Goal: Navigation & Orientation: Find specific page/section

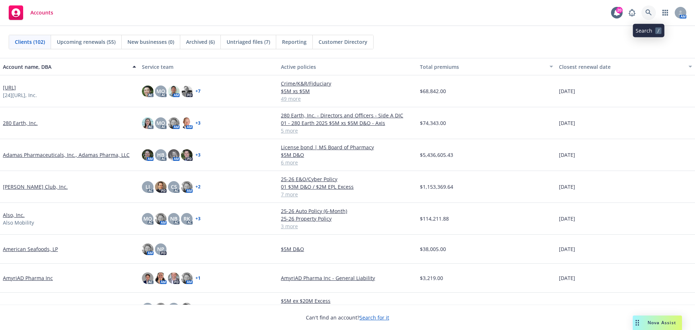
click at [648, 12] on icon at bounding box center [649, 12] width 7 height 7
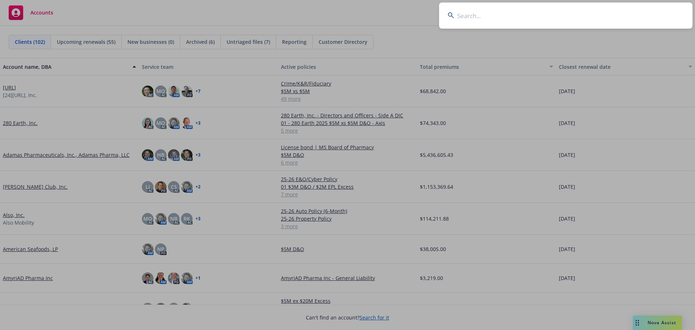
click at [501, 16] on input at bounding box center [566, 16] width 254 height 26
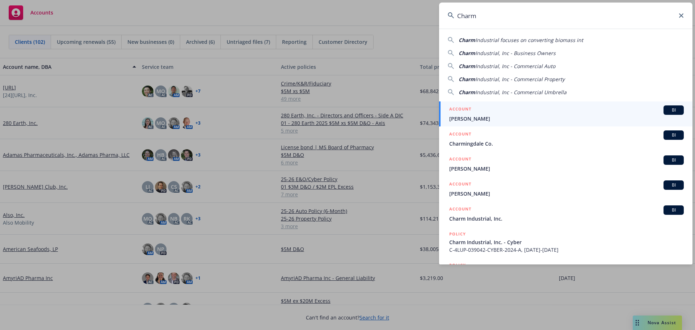
click at [493, 92] on span "Industrial, Inc - Commercial Umbrella" at bounding box center [521, 92] width 91 height 7
type input "Charm Industrial, Inc - Commercial Umbrella"
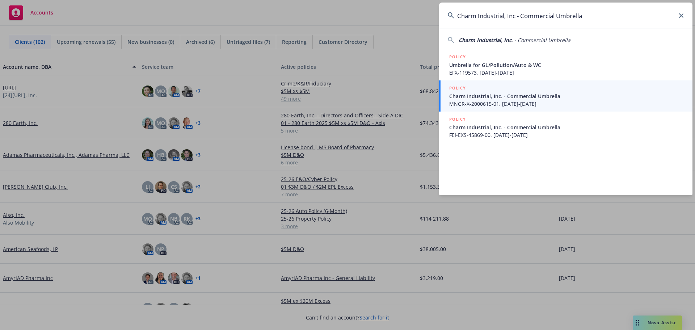
click at [685, 16] on input "Charm Industrial, Inc - Commercial Umbrella" at bounding box center [566, 16] width 254 height 26
click at [681, 15] on icon at bounding box center [681, 15] width 4 height 4
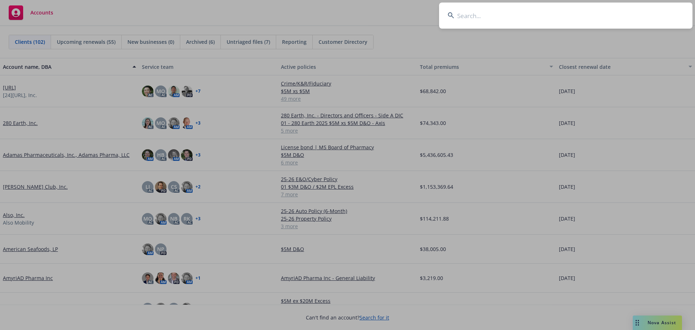
click at [458, 14] on input at bounding box center [566, 16] width 254 height 26
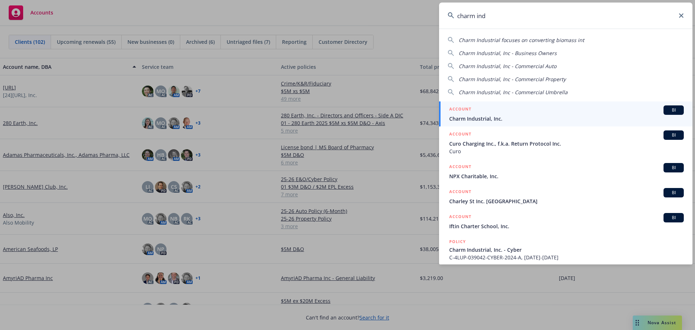
type input "charm ind"
click at [671, 110] on span "BI" at bounding box center [674, 110] width 14 height 7
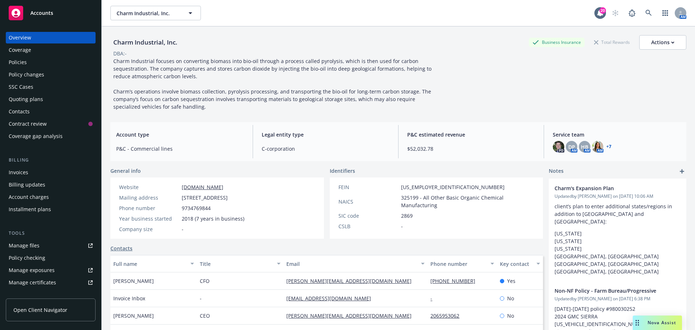
click at [607, 146] on link "+ 7" at bounding box center [609, 147] width 5 height 4
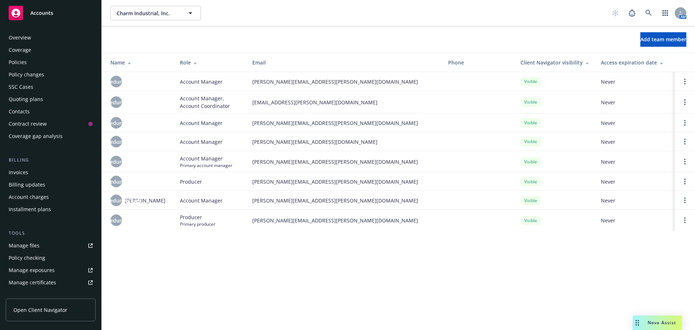
scroll to position [154, 0]
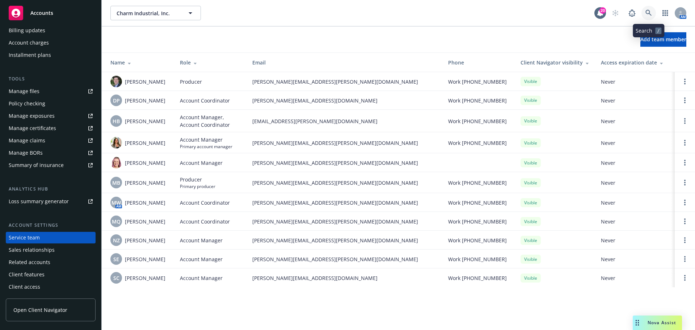
click at [649, 10] on icon at bounding box center [649, 13] width 7 height 7
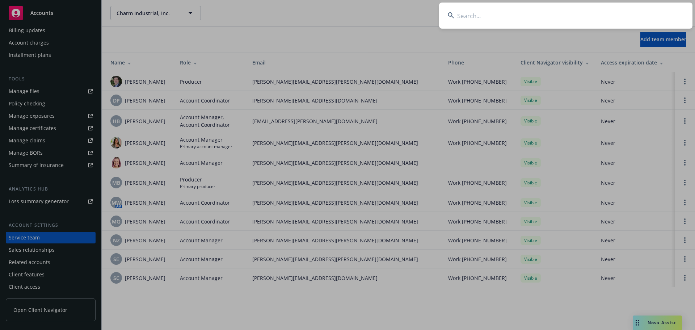
click at [473, 20] on input at bounding box center [566, 16] width 254 height 26
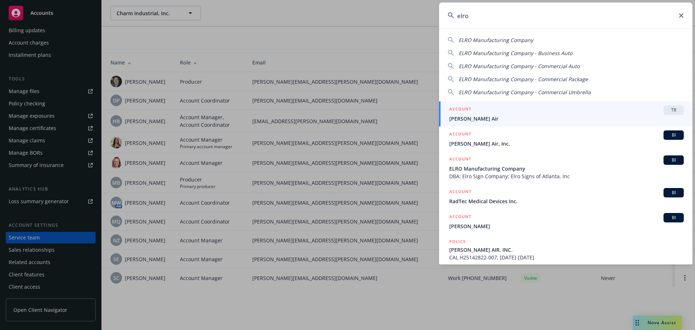
type input "elro"
click at [463, 119] on span "[PERSON_NAME] Air" at bounding box center [566, 119] width 235 height 8
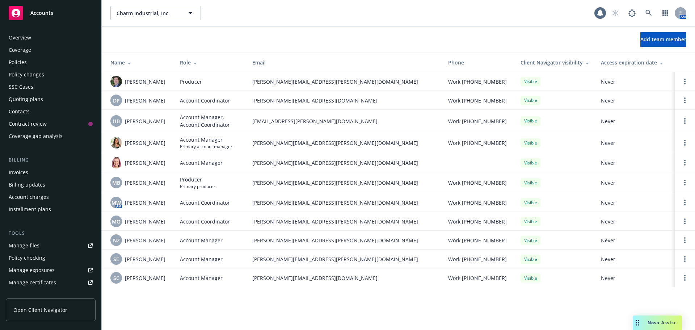
scroll to position [154, 0]
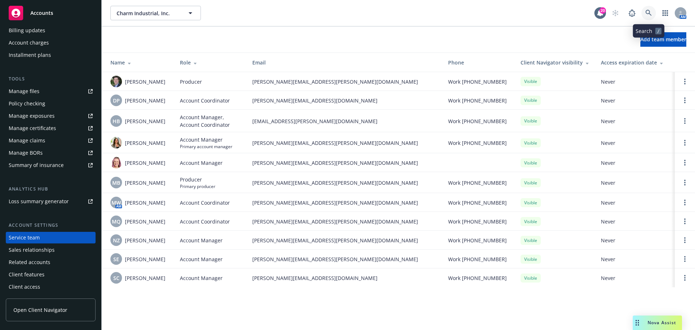
click at [652, 11] on link at bounding box center [649, 13] width 14 height 14
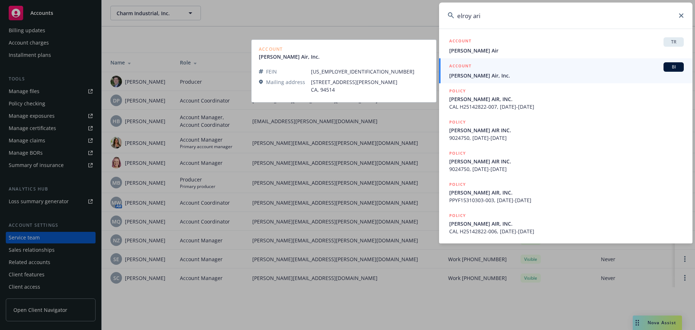
type input "elroy ari"
click at [679, 67] on span "BI" at bounding box center [674, 67] width 14 height 7
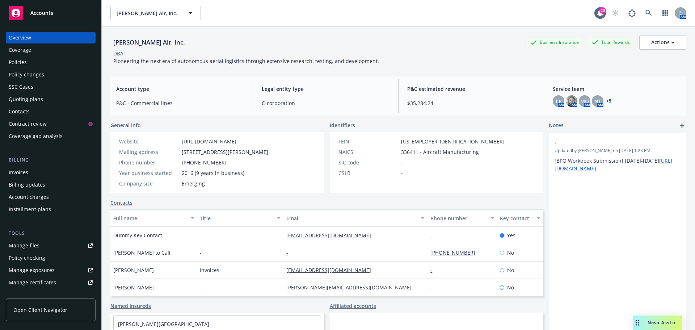
click at [20, 62] on div "Policies" at bounding box center [18, 63] width 18 height 12
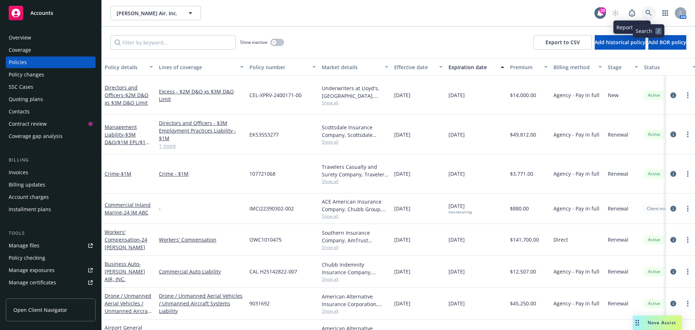
click at [648, 11] on icon at bounding box center [649, 13] width 7 height 7
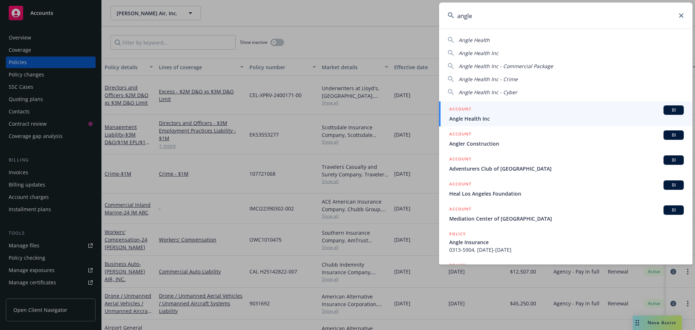
type input "angle"
click at [669, 110] on span "BI" at bounding box center [674, 110] width 14 height 7
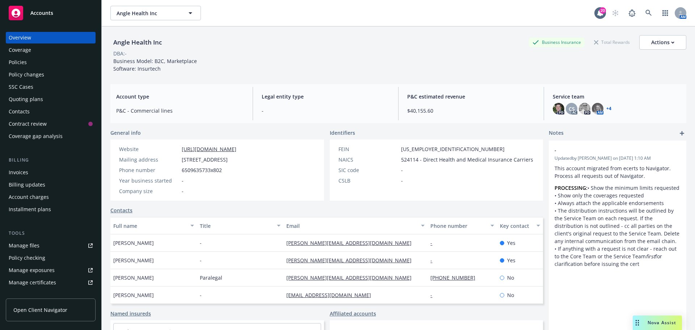
click at [607, 107] on link "+ 4" at bounding box center [609, 108] width 5 height 4
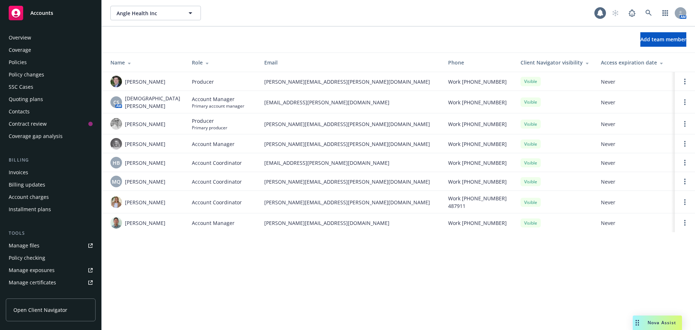
scroll to position [154, 0]
